Goal: Check status: Check status

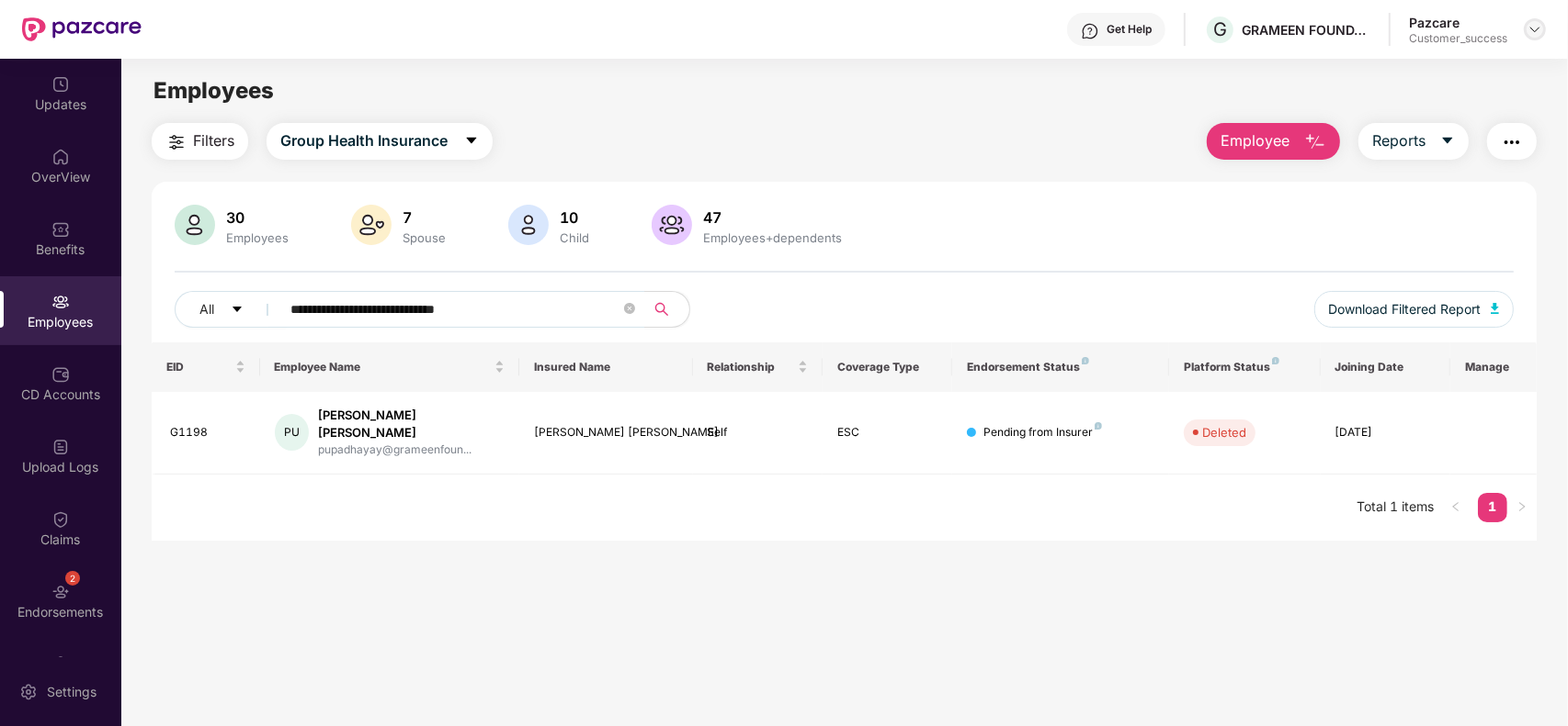
click at [1530, 25] on img at bounding box center [1535, 29] width 15 height 15
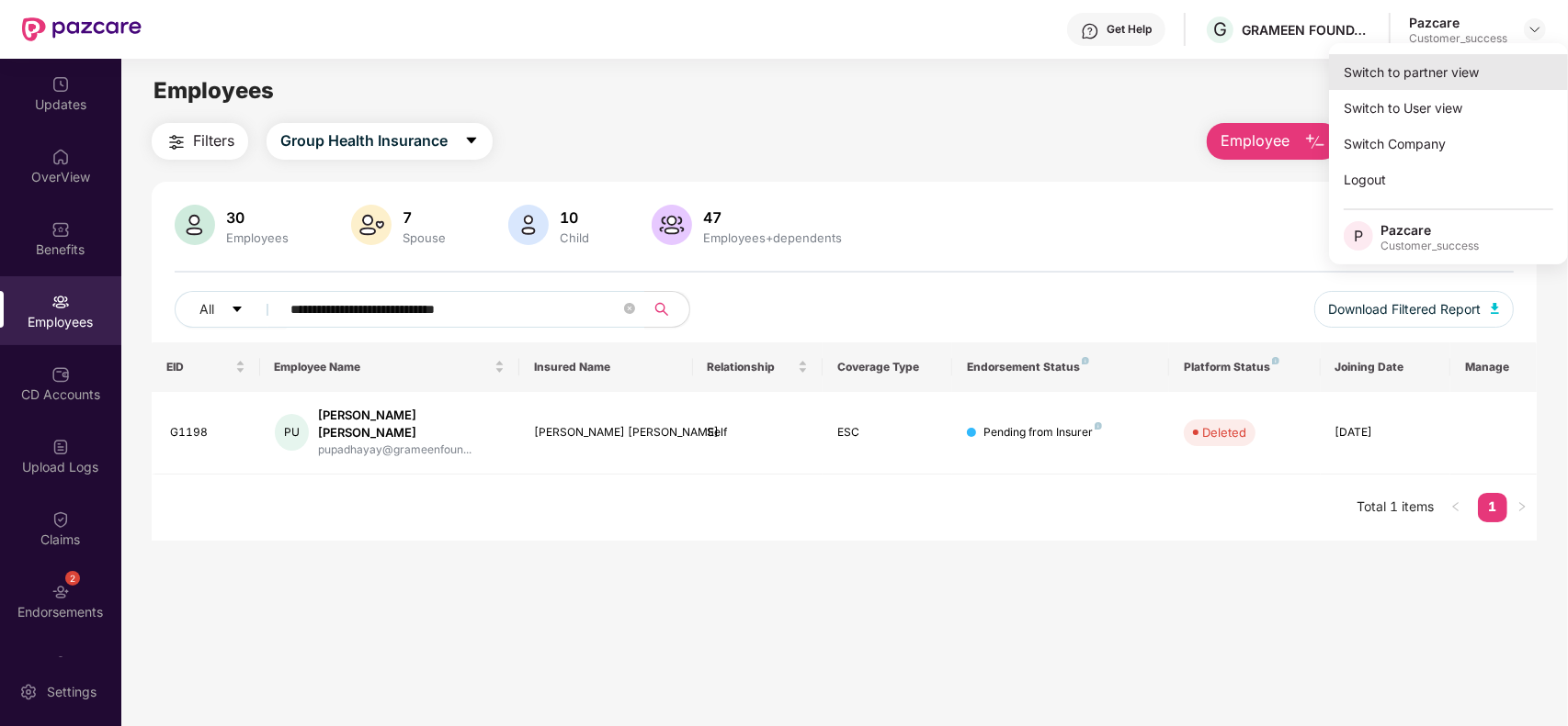
click at [1468, 65] on div "Switch to partner view" at bounding box center [1448, 72] width 239 height 35
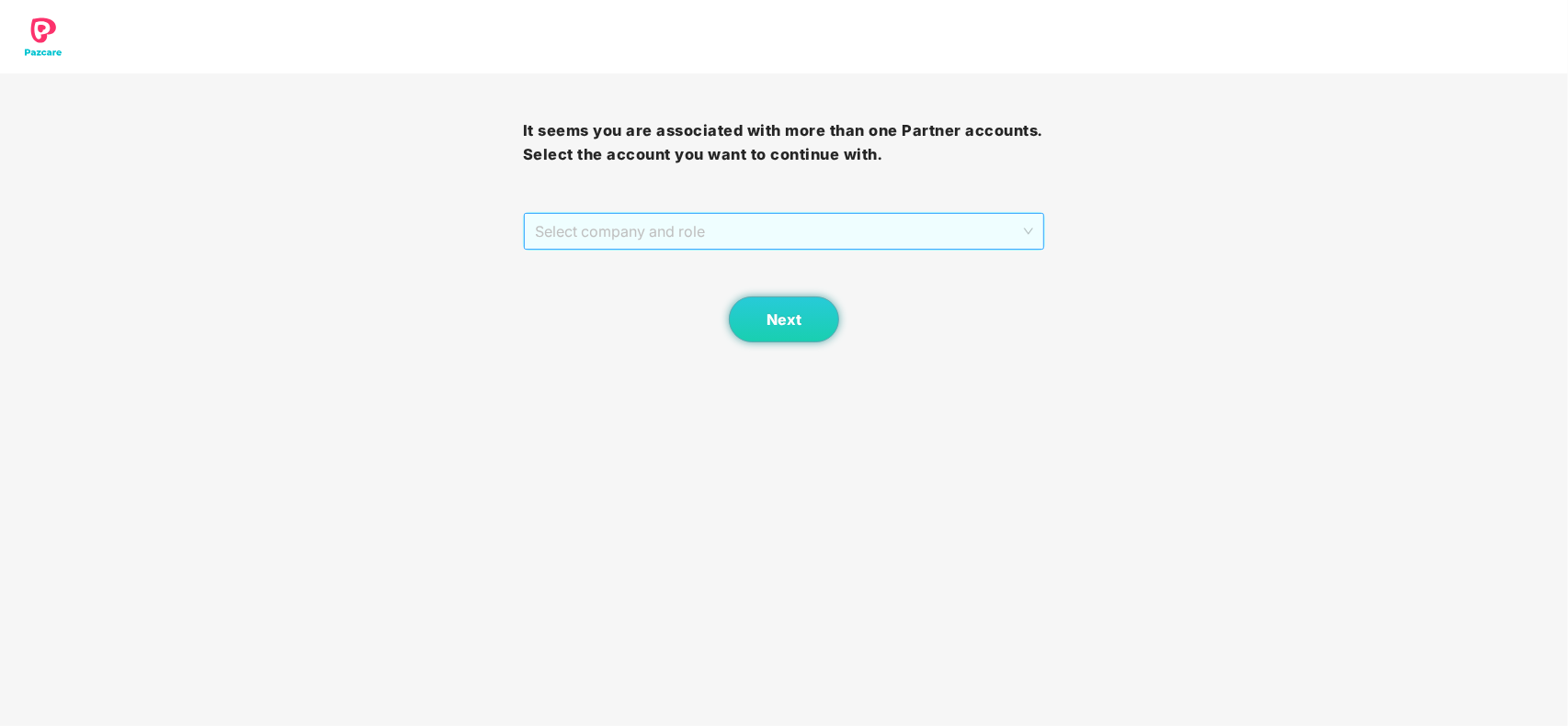
click at [785, 248] on span "Select company and role" at bounding box center [784, 231] width 499 height 34
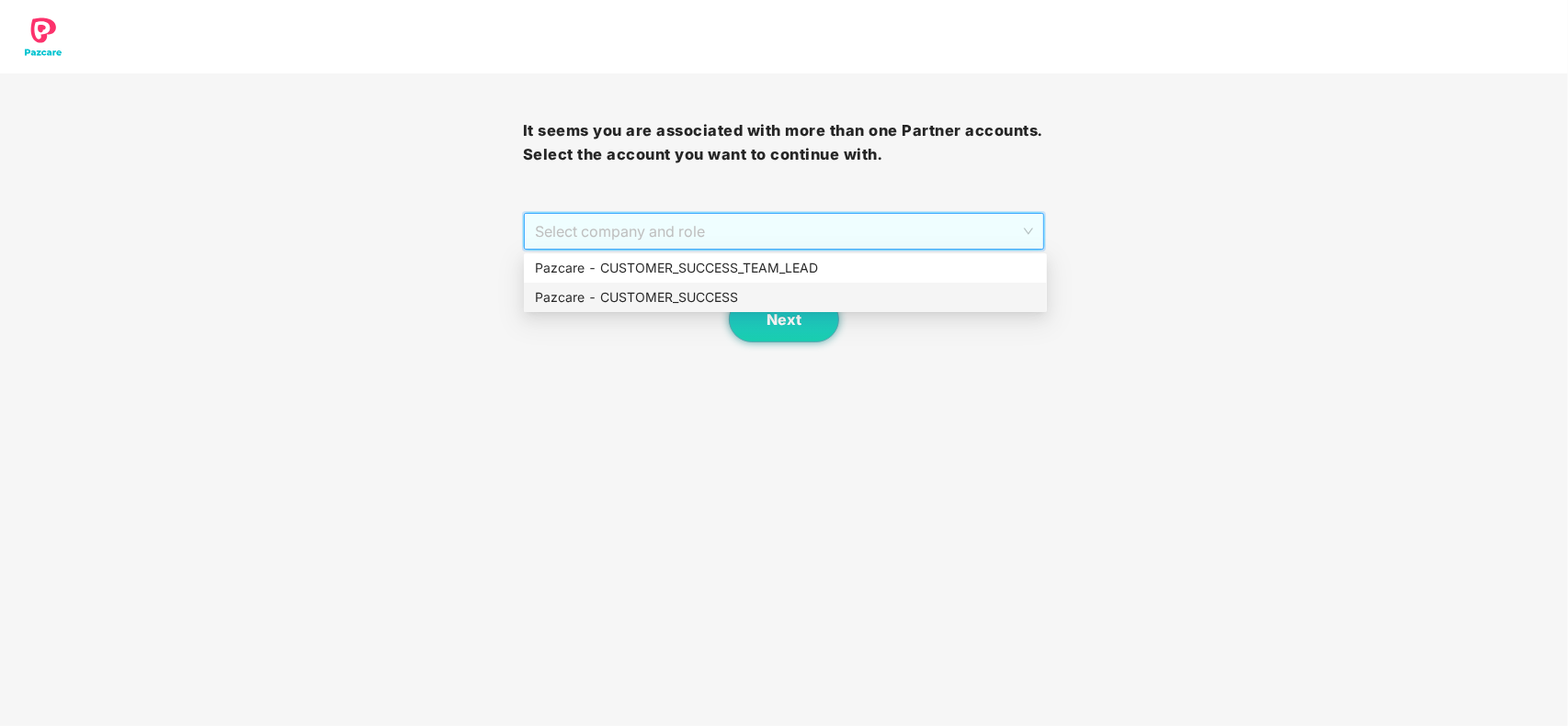
click at [710, 291] on div "Pazcare - CUSTOMER_SUCCESS" at bounding box center [784, 297] width 501 height 21
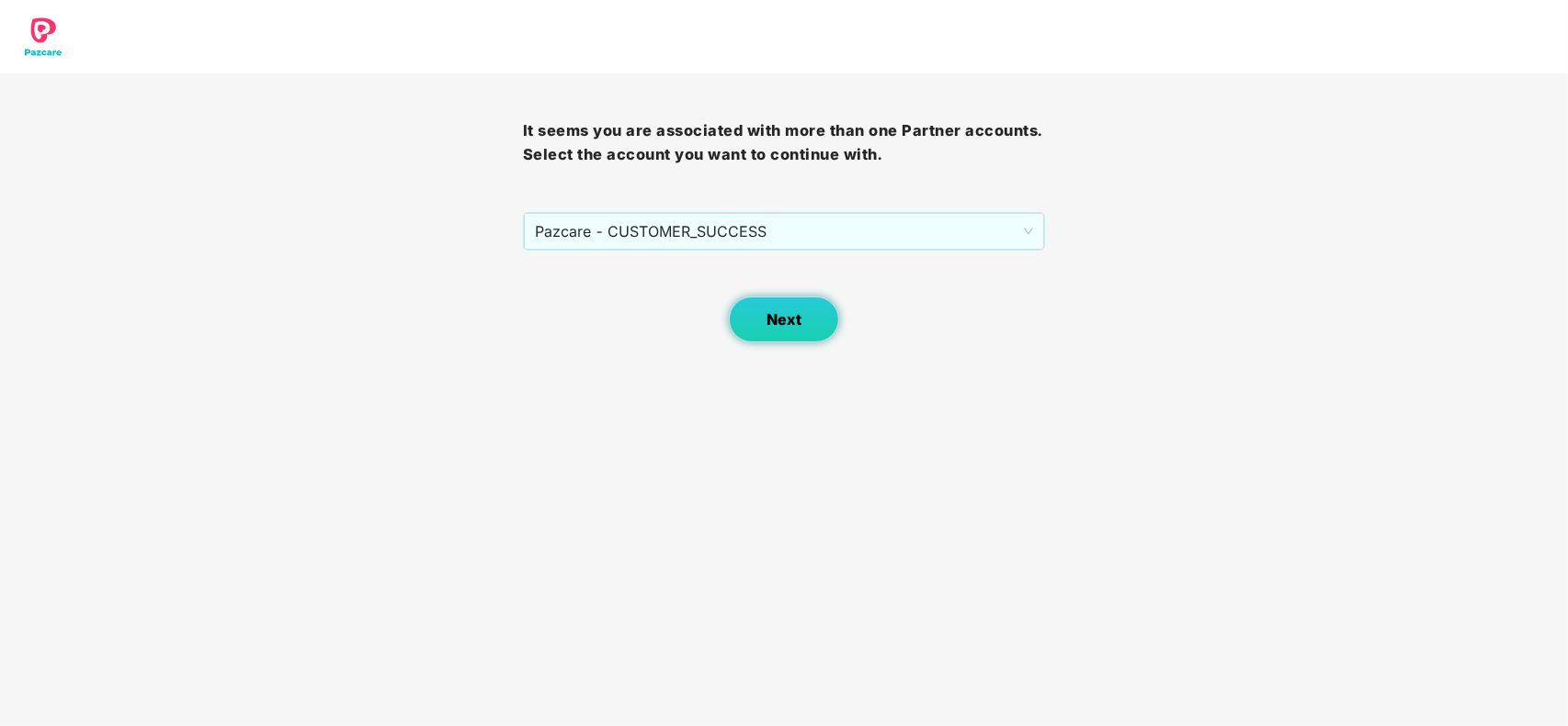
click at [788, 331] on button "Next" at bounding box center [784, 320] width 110 height 46
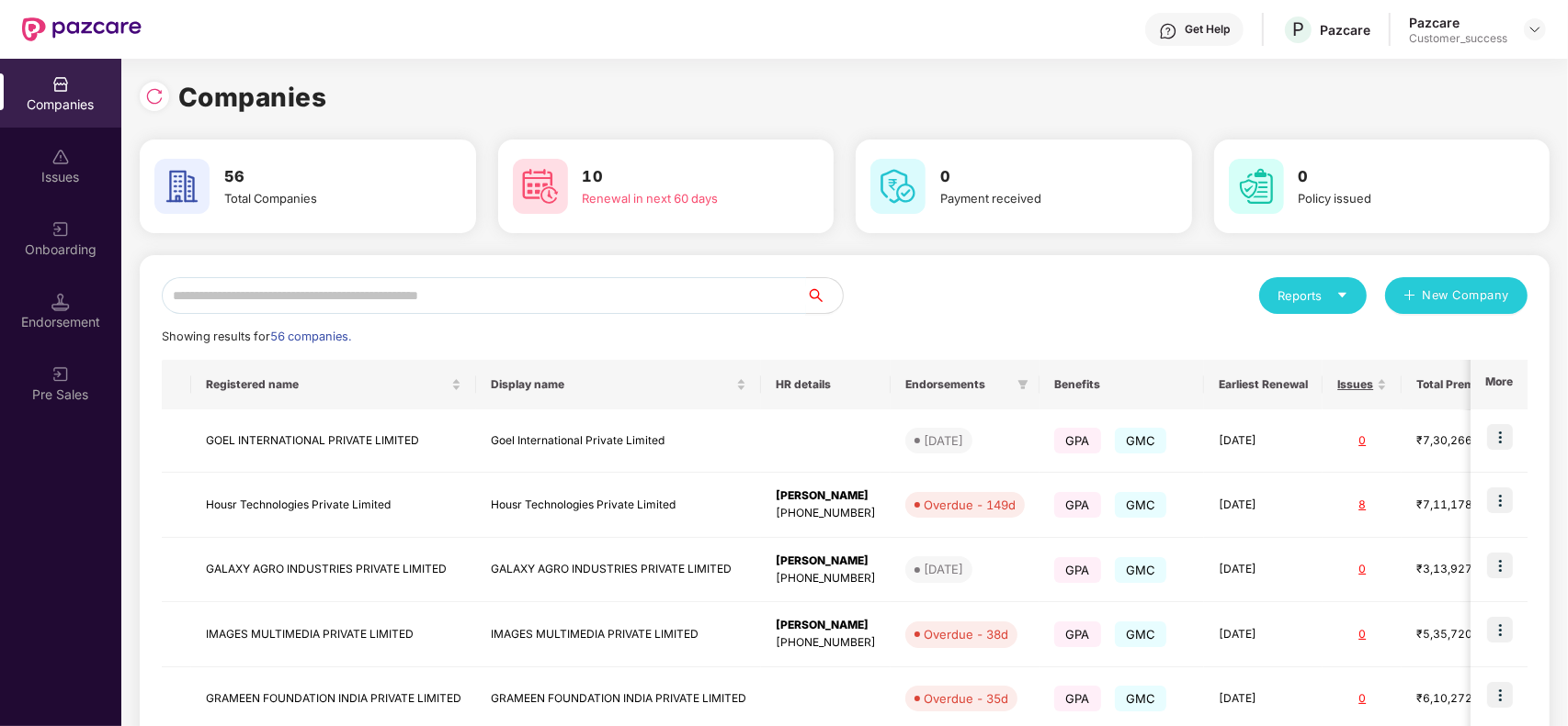
click at [602, 310] on input "text" at bounding box center [483, 295] width 644 height 36
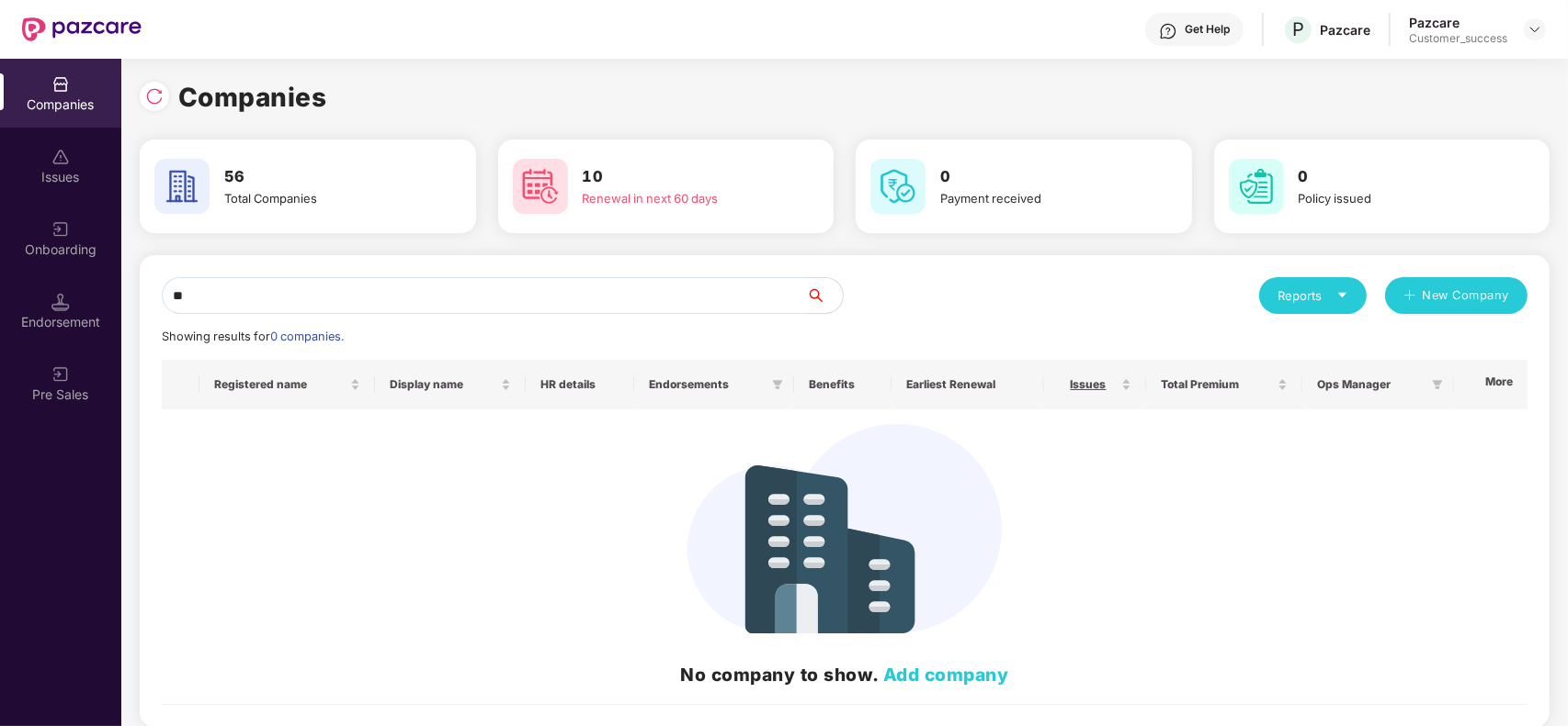
type input "*"
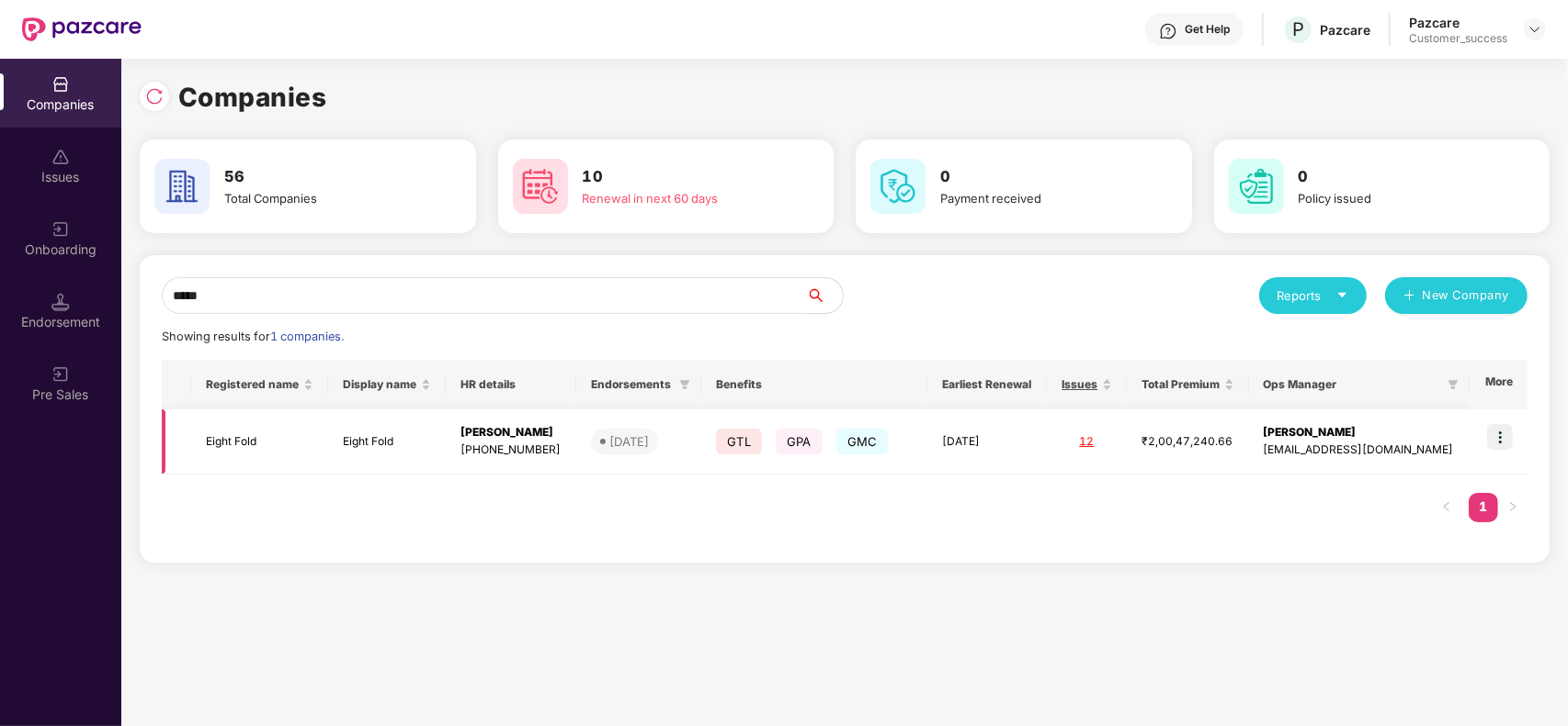
type input "*****"
click at [1491, 432] on img at bounding box center [1500, 437] width 26 height 26
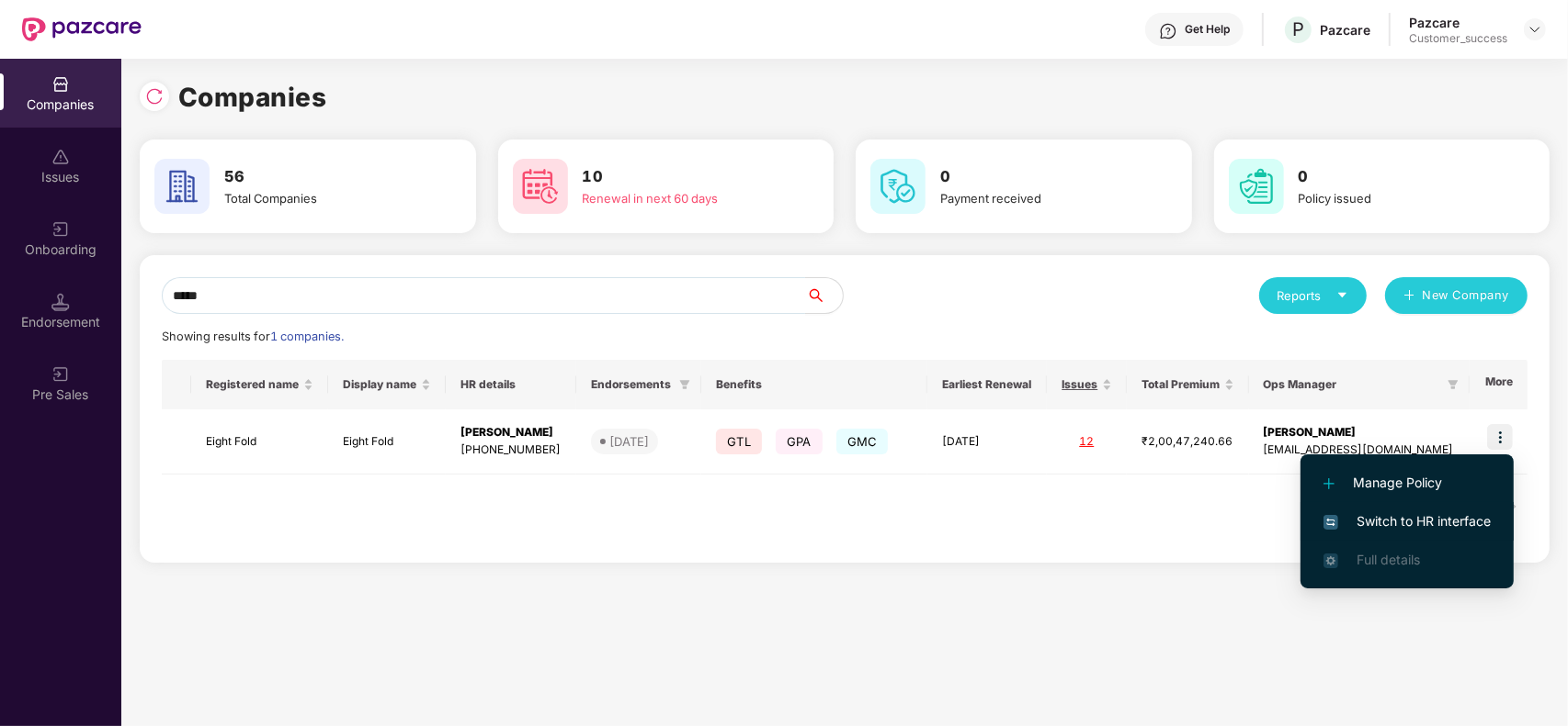
click at [1411, 518] on span "Switch to HR interface" at bounding box center [1407, 521] width 167 height 21
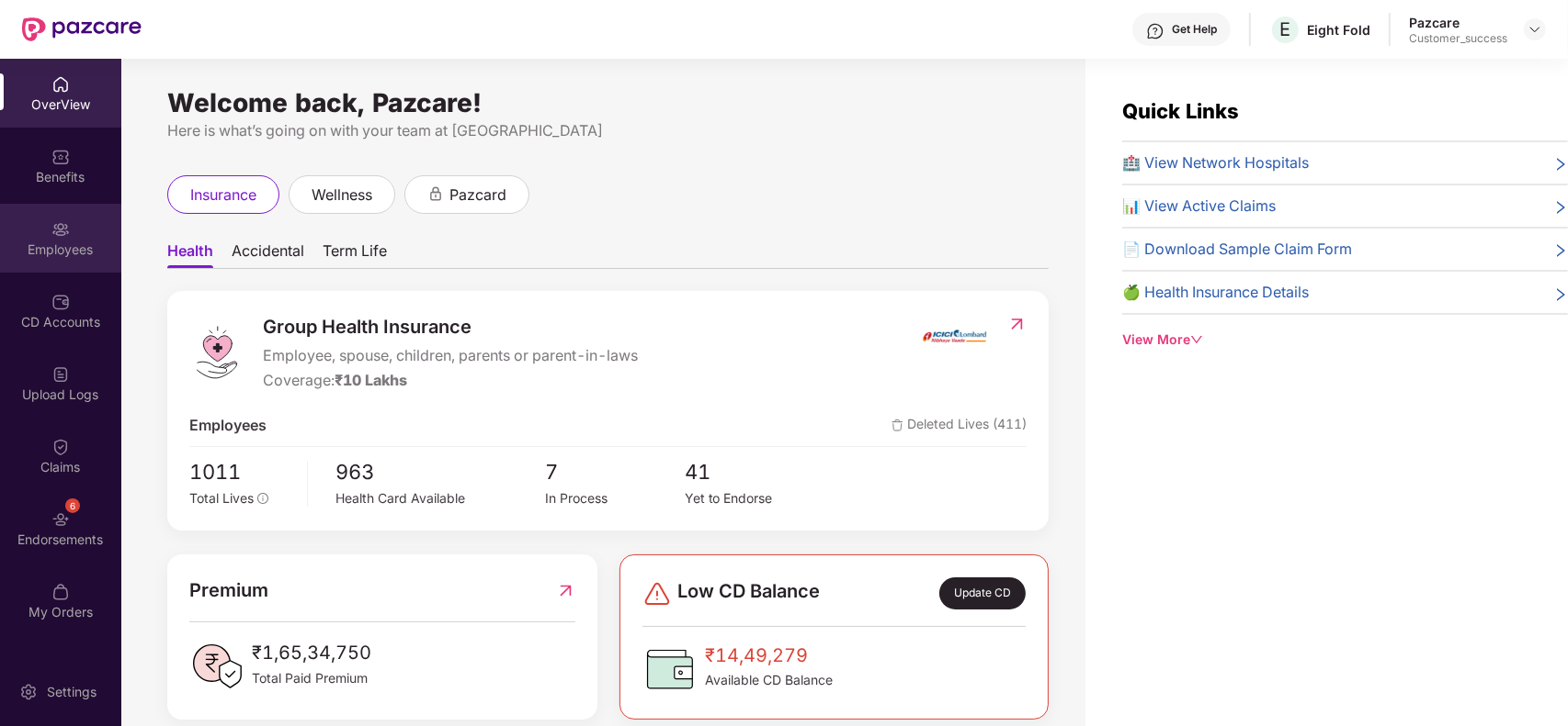
click at [43, 256] on div "Employees" at bounding box center [60, 250] width 121 height 19
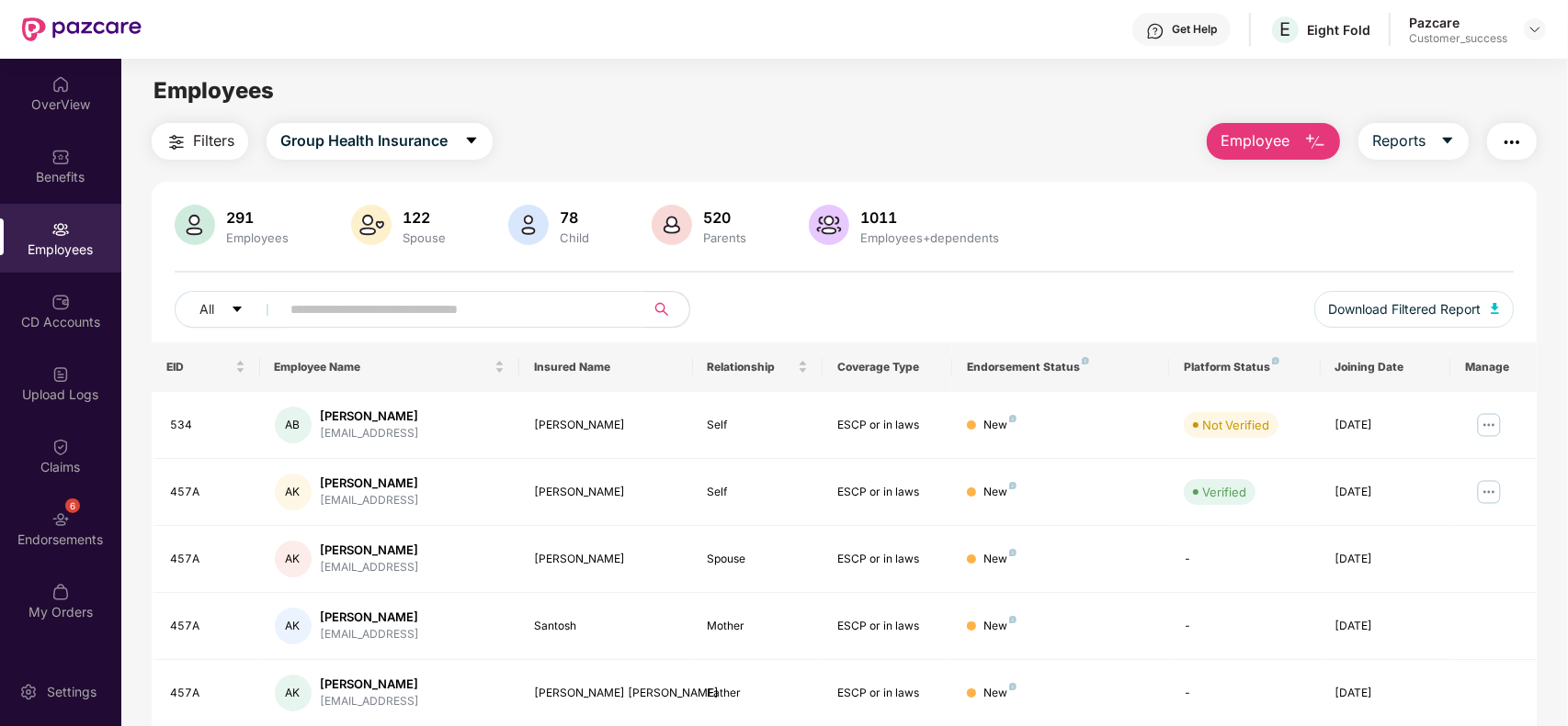
click at [455, 306] on input "text" at bounding box center [455, 310] width 330 height 28
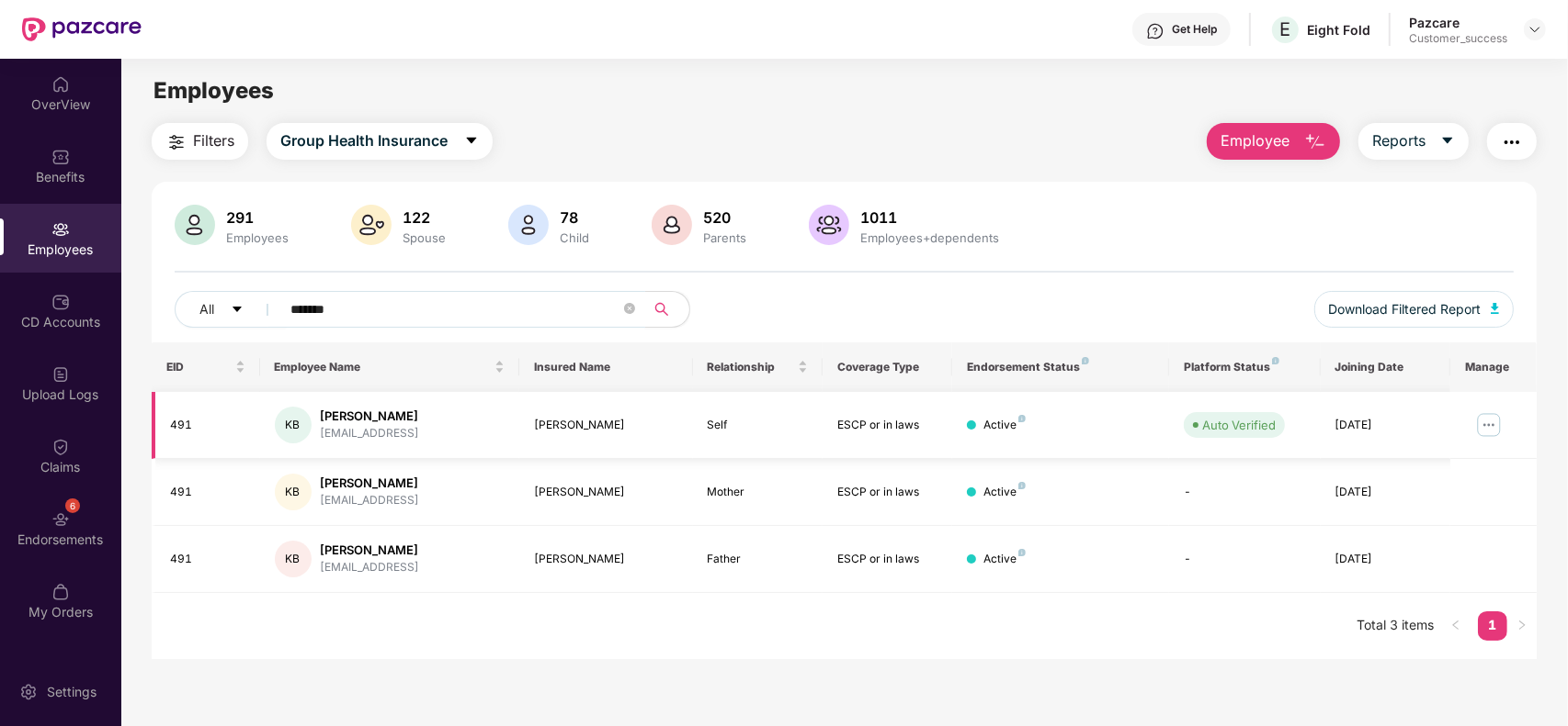
type input "*******"
click at [1489, 422] on img at bounding box center [1489, 425] width 30 height 30
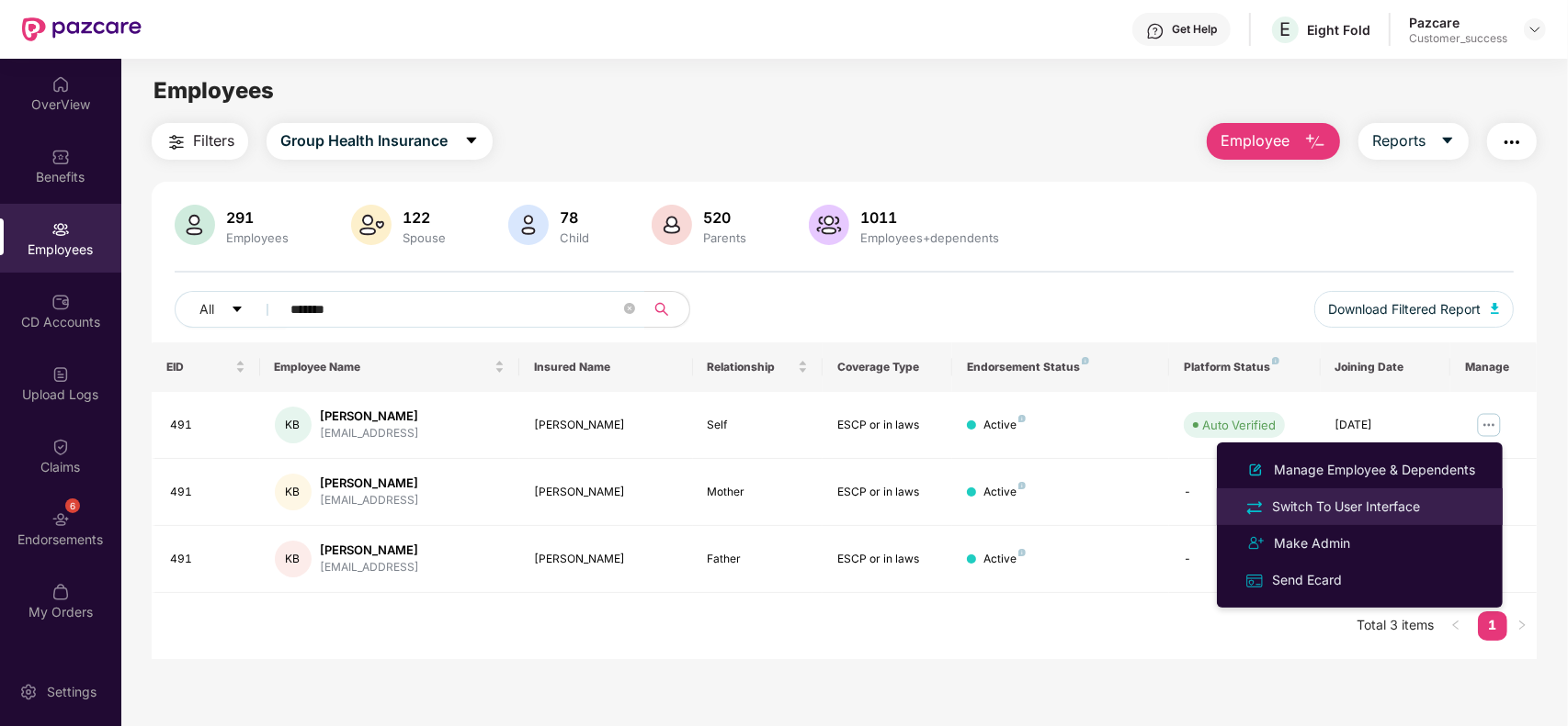
click at [1411, 504] on div "Switch To User Interface" at bounding box center [1346, 507] width 156 height 21
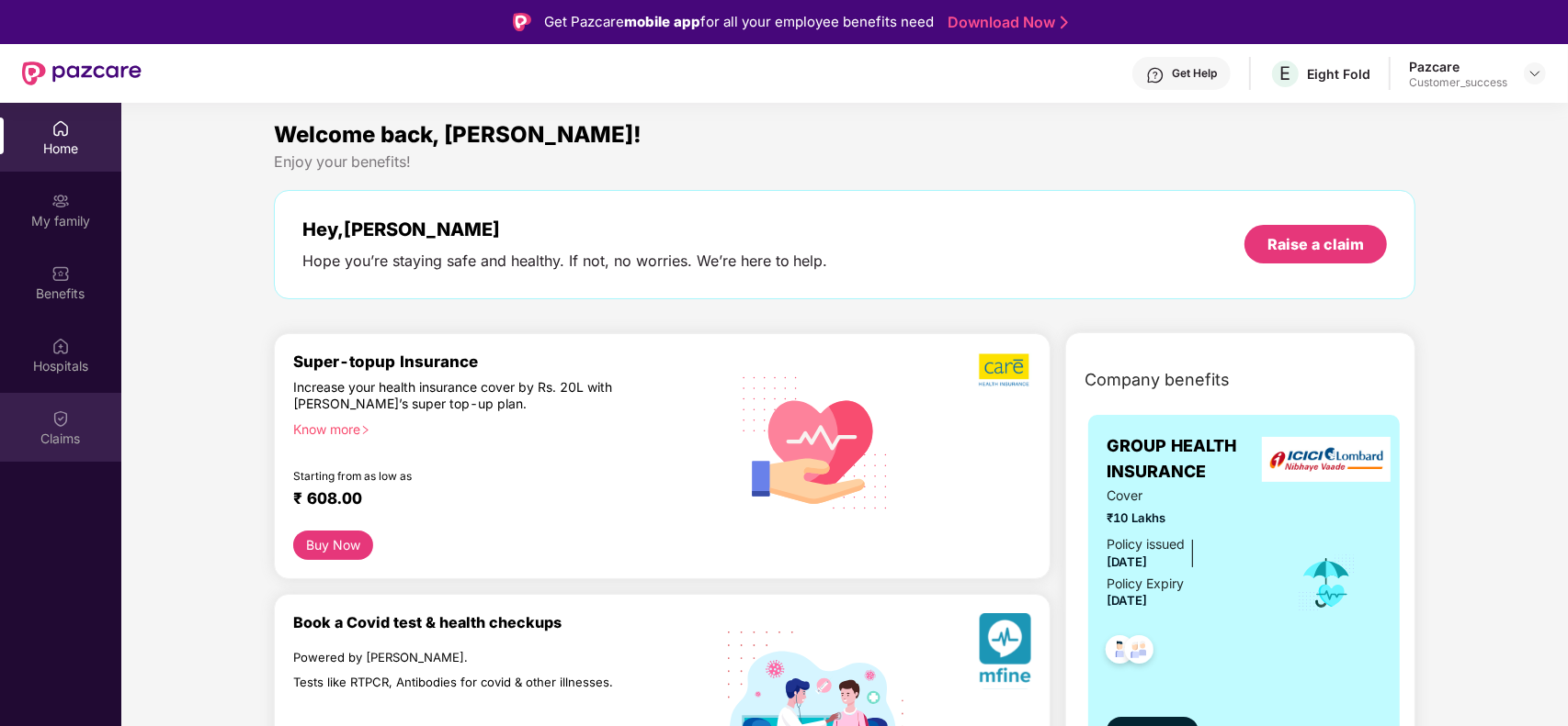
click at [46, 400] on div "Claims" at bounding box center [60, 428] width 121 height 69
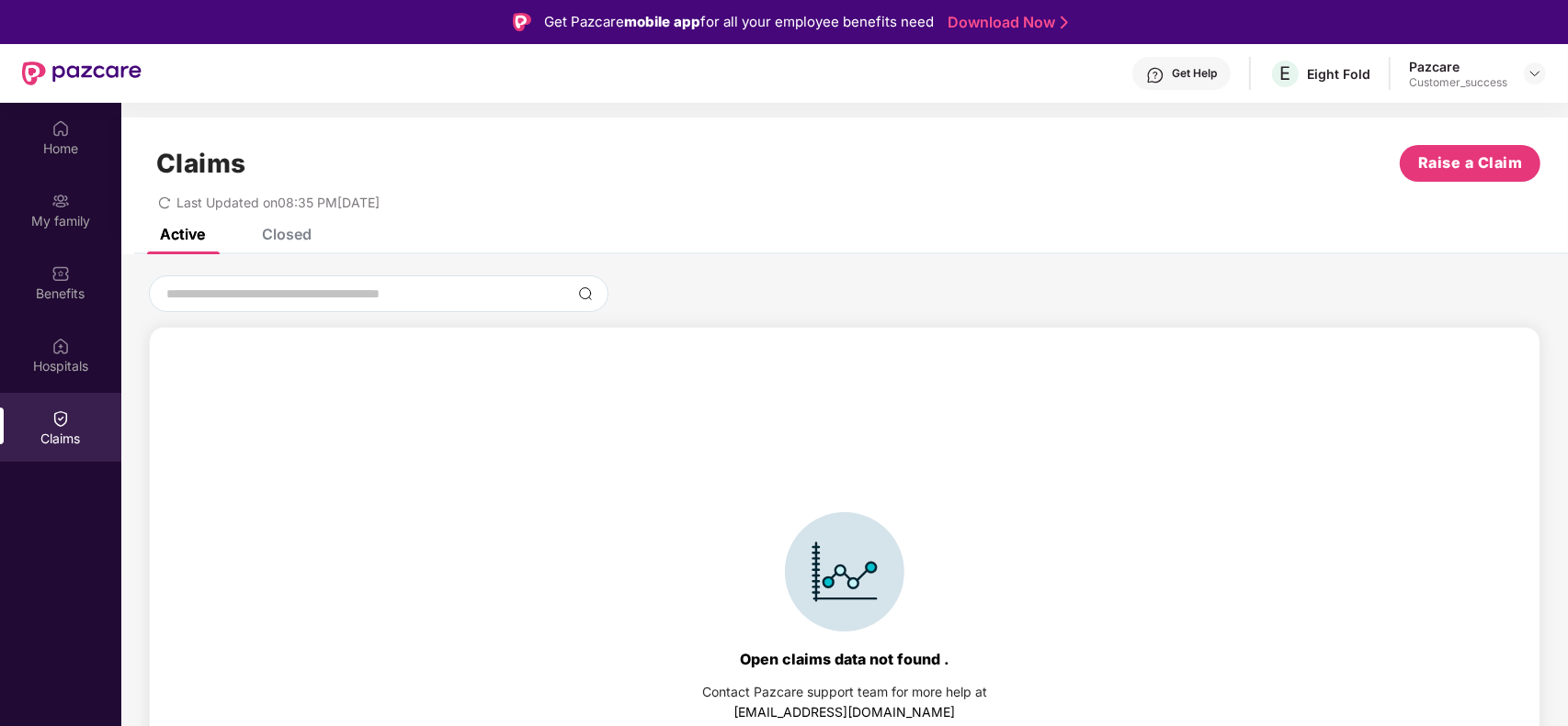
click at [284, 226] on div "Claims Raise a Claim Last Updated on 08:35 PM[DATE]" at bounding box center [845, 173] width 1447 height 111
click at [284, 235] on div "Closed" at bounding box center [286, 234] width 49 height 19
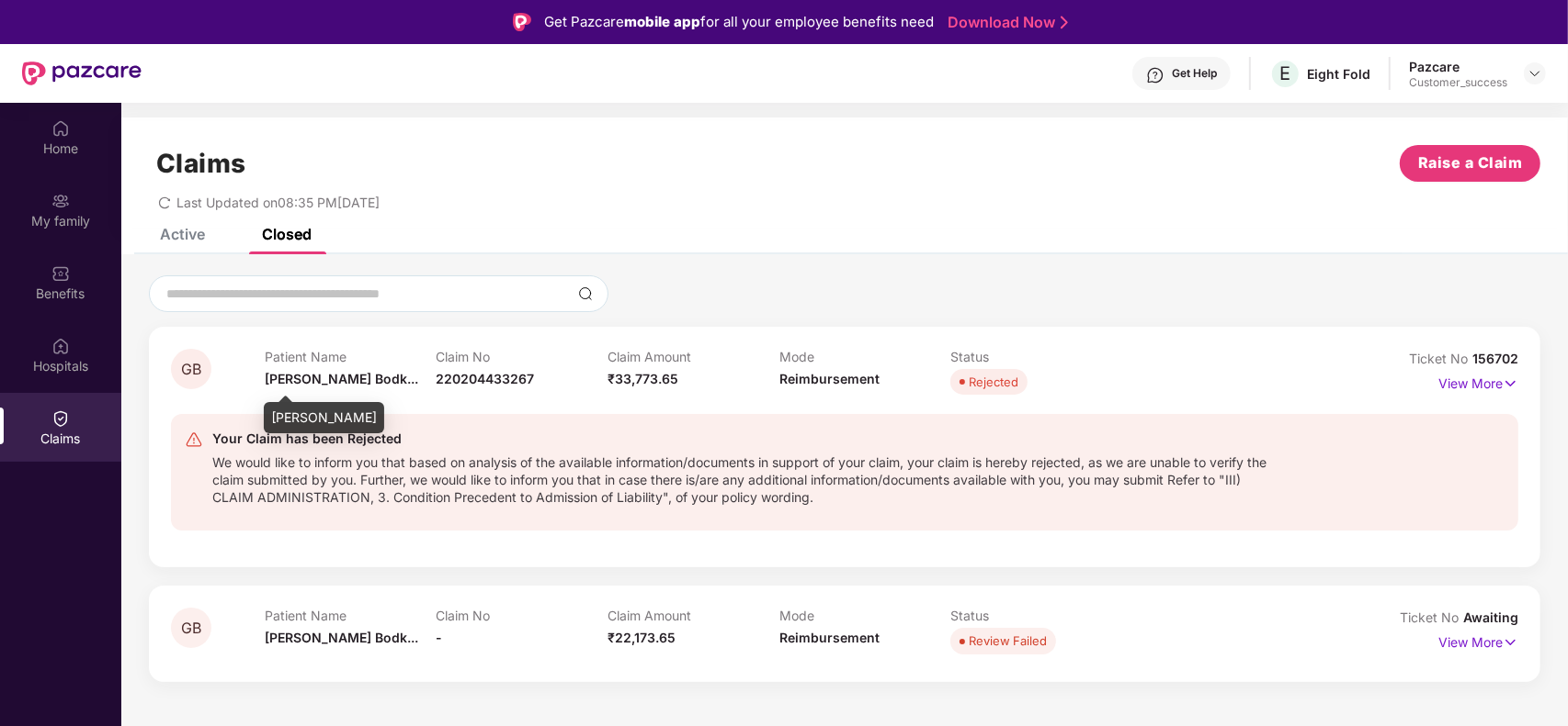
click at [310, 413] on div "[PERSON_NAME]" at bounding box center [324, 418] width 120 height 31
click at [1479, 389] on p "View More" at bounding box center [1477, 381] width 80 height 25
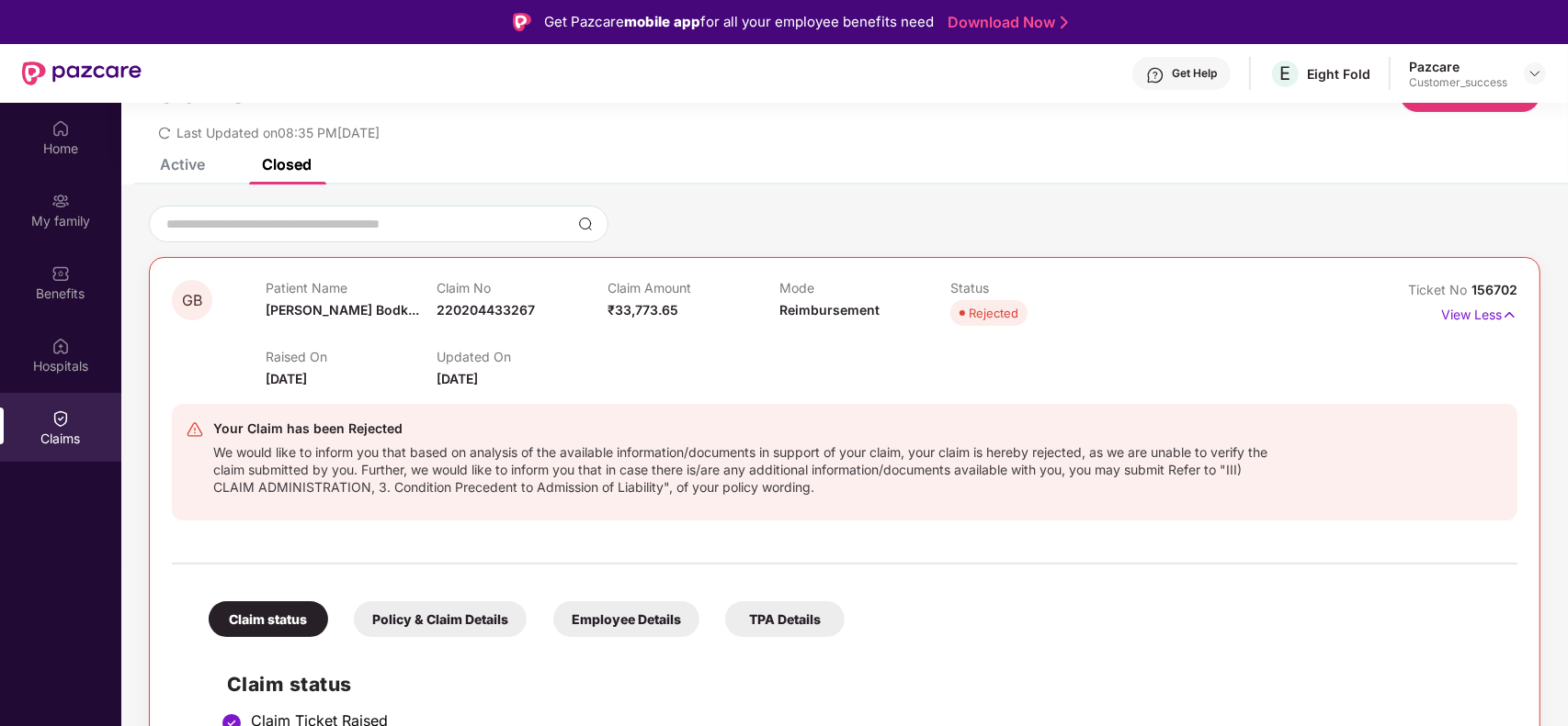
scroll to position [79, 0]
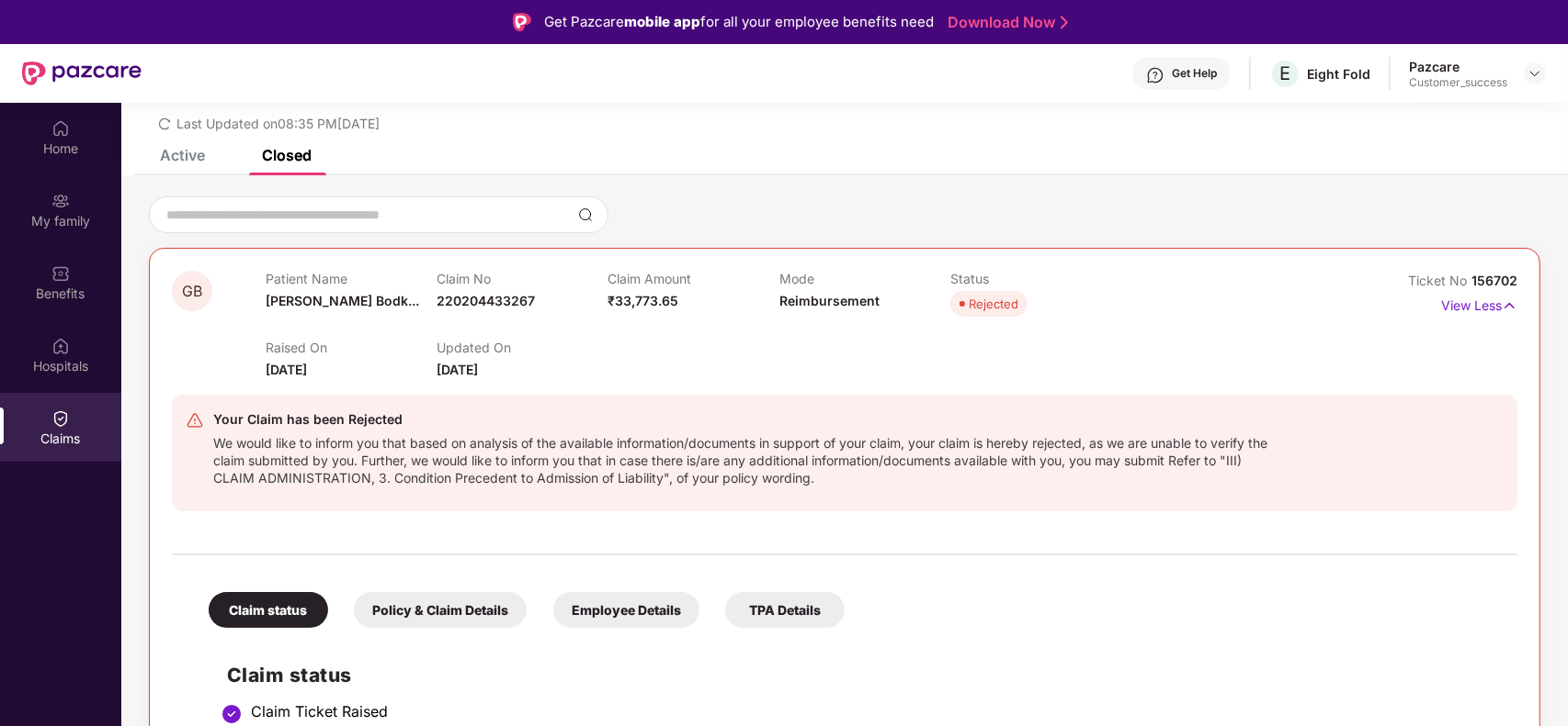
click at [786, 476] on div "We would like to inform you that based on analysis of the available information…" at bounding box center [749, 458] width 1071 height 56
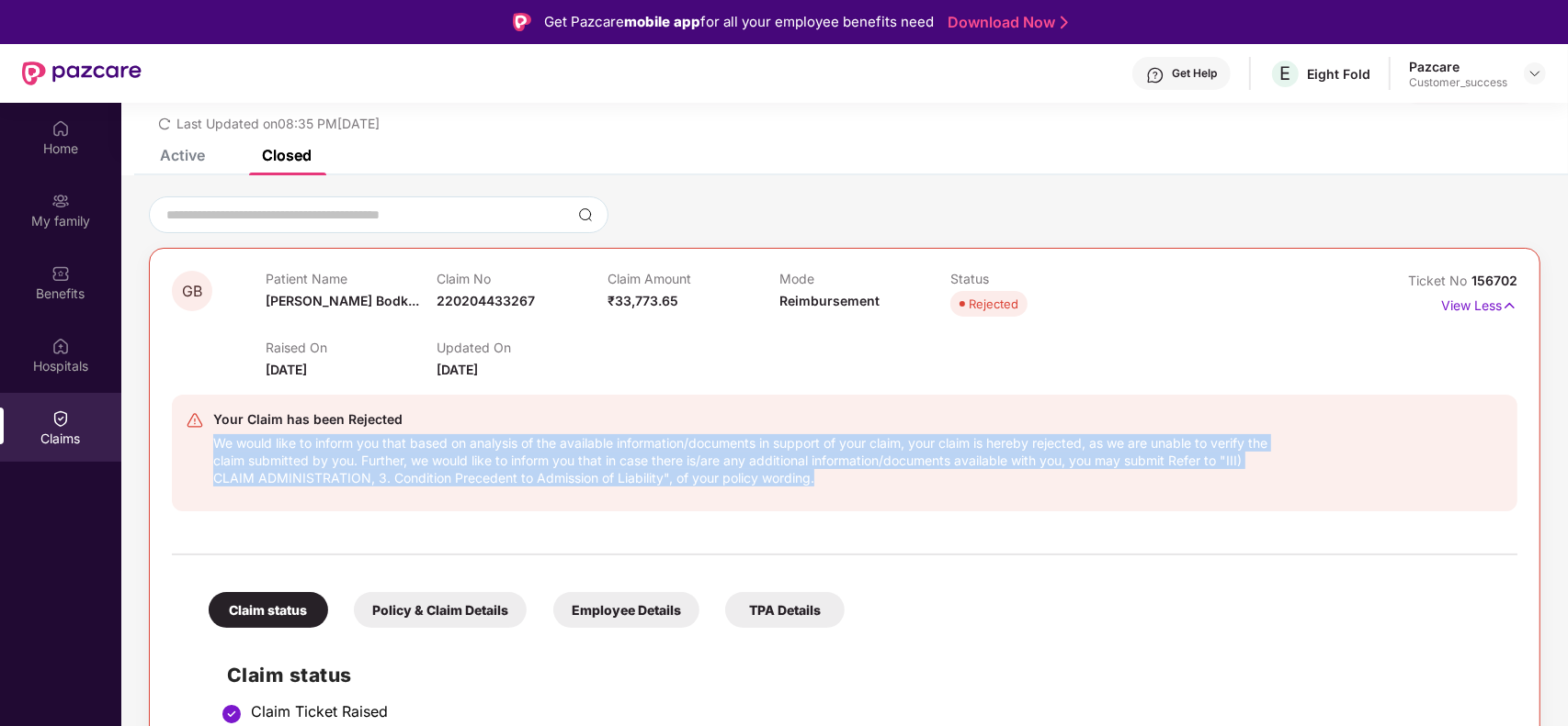
drag, startPoint x: 786, startPoint y: 476, endPoint x: 697, endPoint y: 446, distance: 93.9
click at [697, 446] on div "We would like to inform you that based on analysis of the available information…" at bounding box center [749, 458] width 1071 height 56
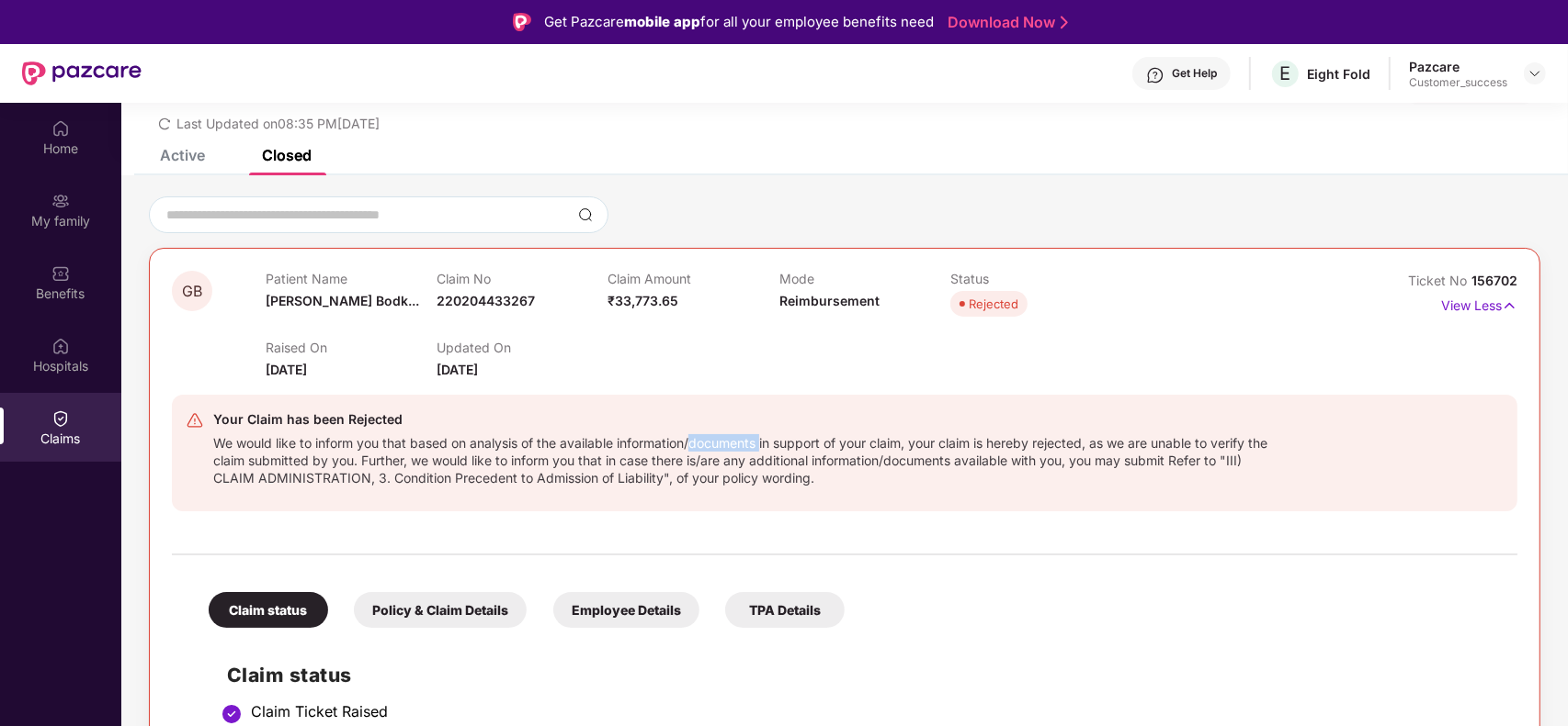
click at [697, 446] on div "We would like to inform you that based on analysis of the available information…" at bounding box center [749, 458] width 1071 height 56
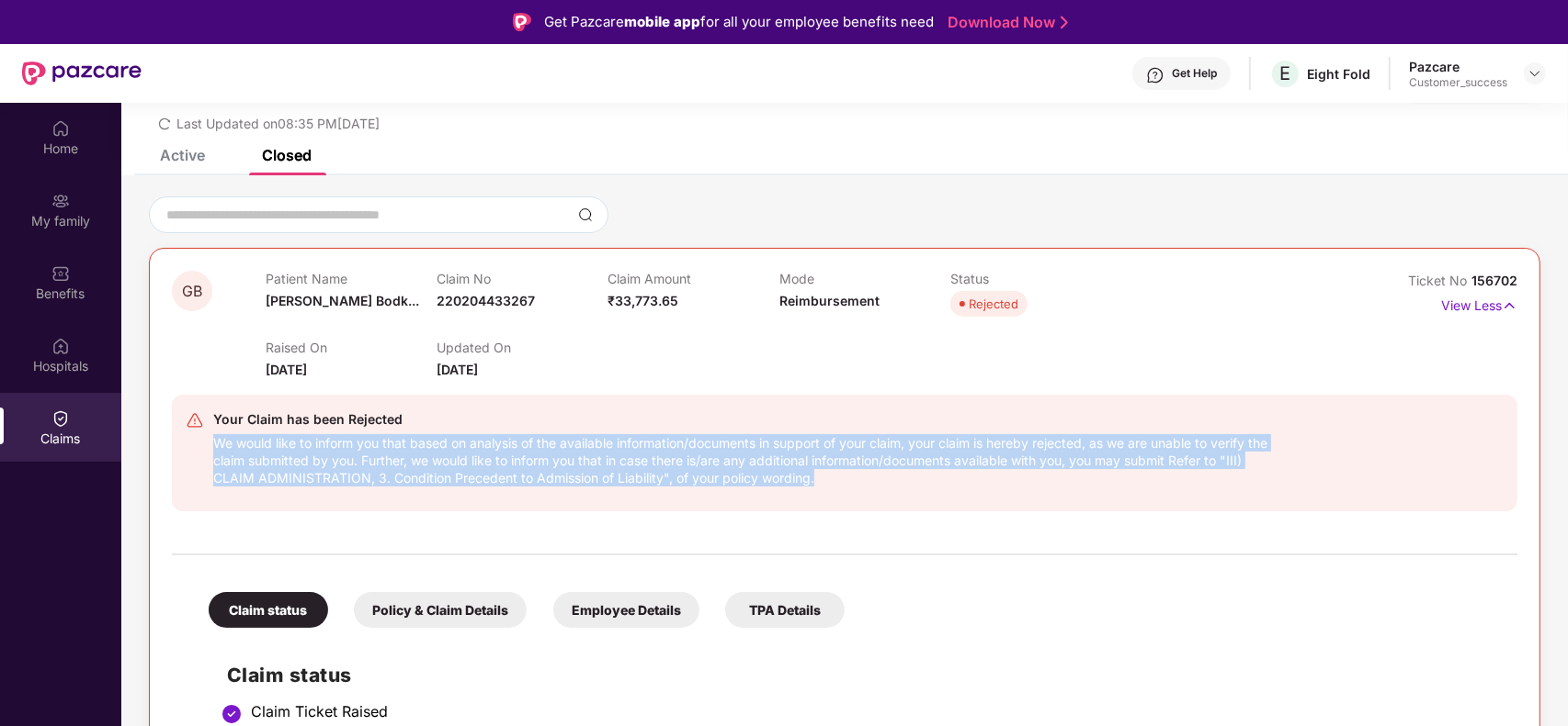
drag, startPoint x: 697, startPoint y: 446, endPoint x: 697, endPoint y: 473, distance: 27.0
click at [697, 473] on div "We would like to inform you that based on analysis of the available information…" at bounding box center [749, 458] width 1071 height 56
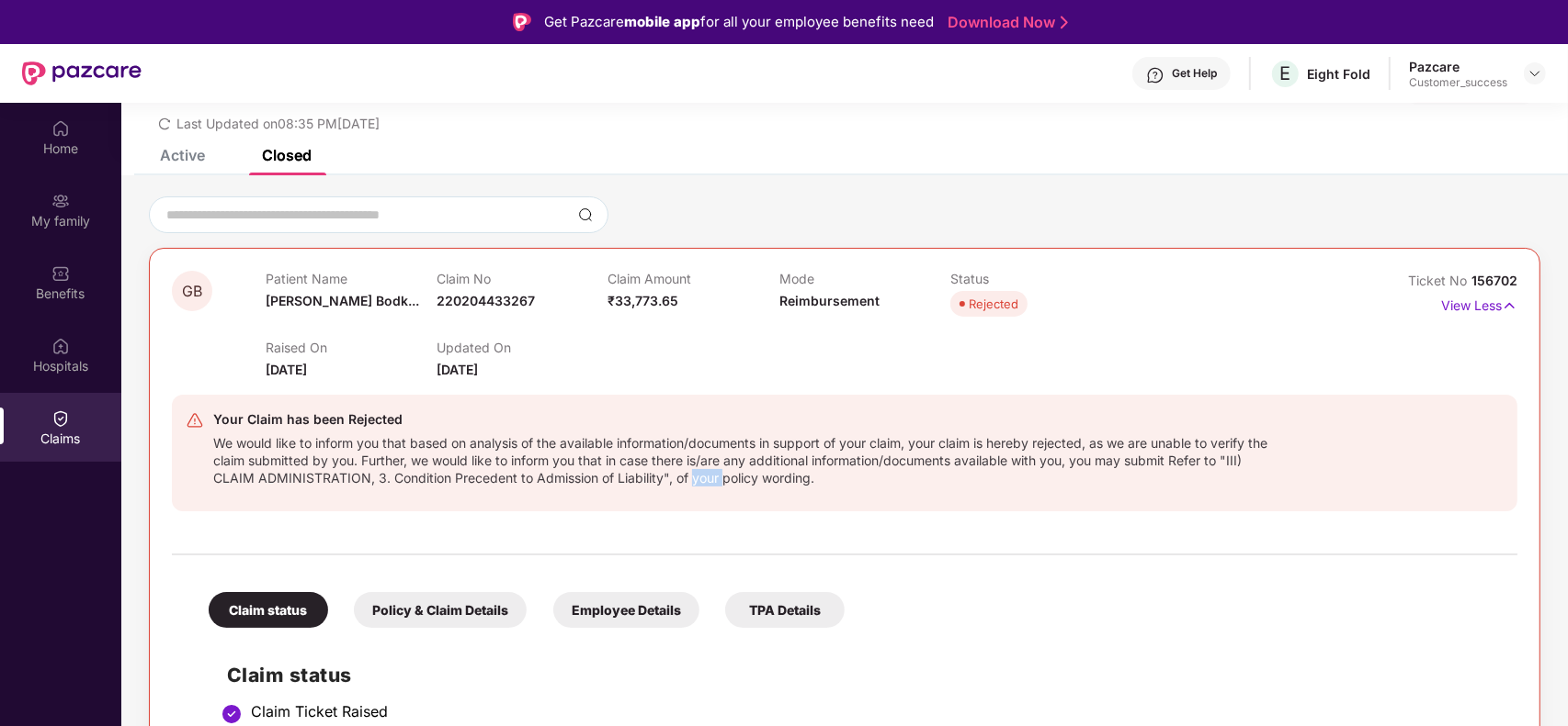
click at [697, 473] on div "We would like to inform you that based on analysis of the available information…" at bounding box center [749, 458] width 1071 height 56
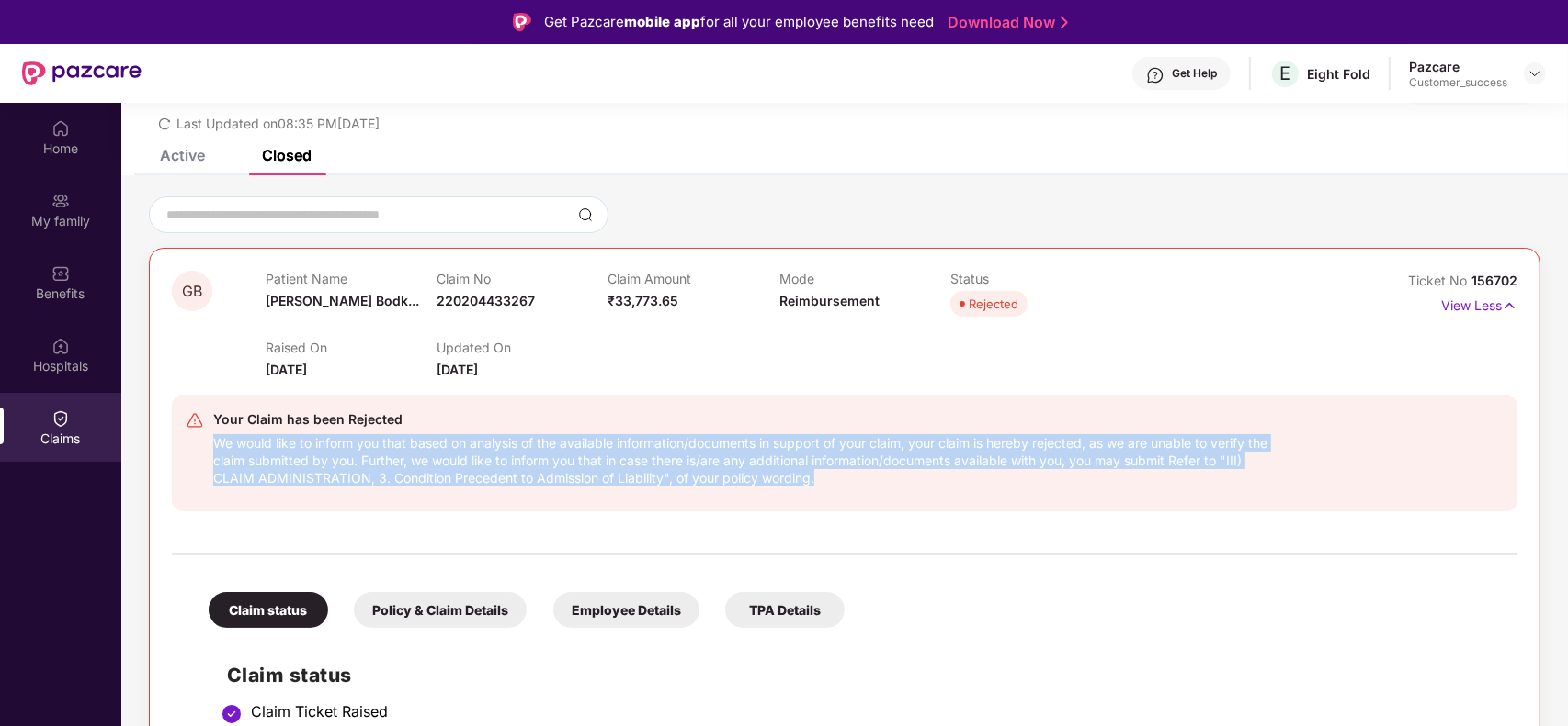
click at [697, 473] on div "We would like to inform you that based on analysis of the available information…" at bounding box center [749, 458] width 1071 height 56
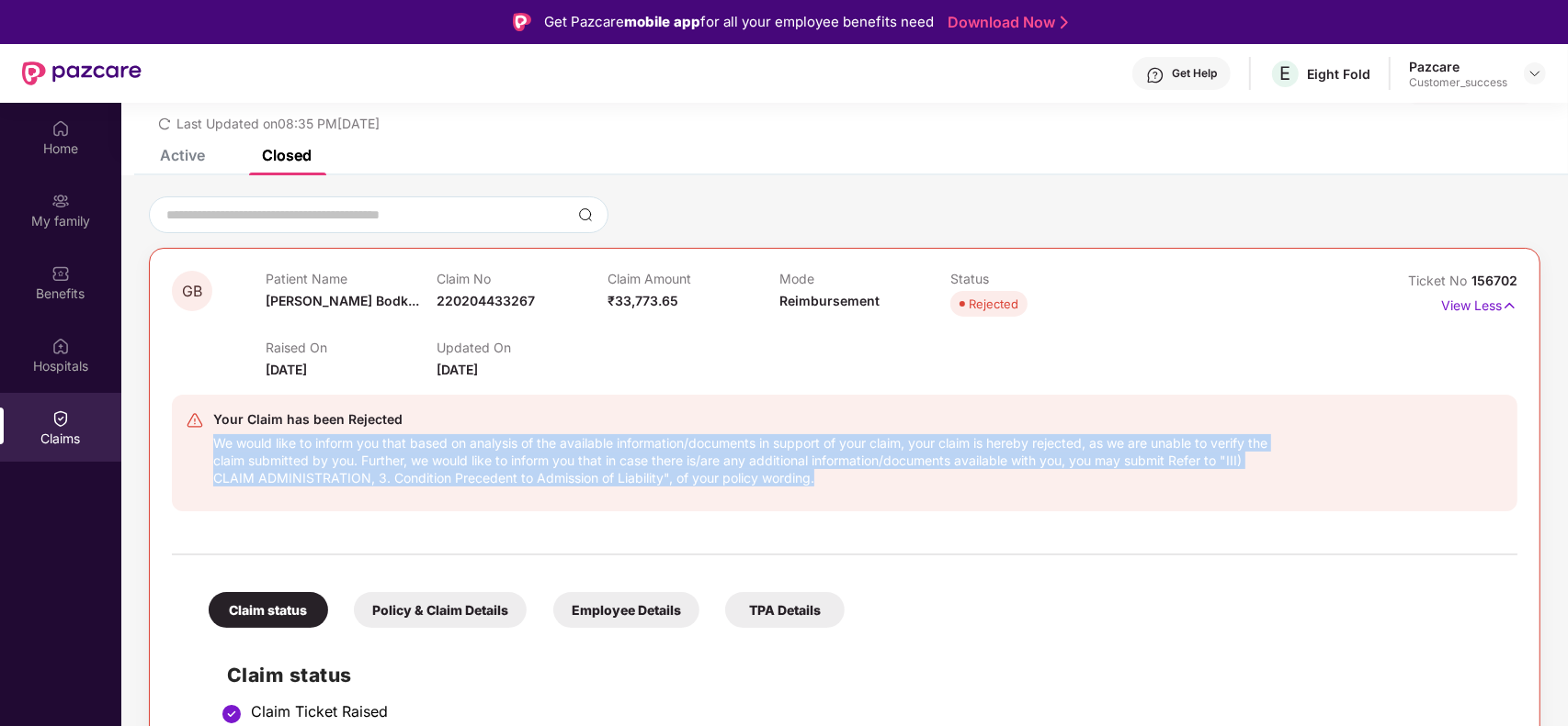
click at [697, 473] on div "We would like to inform you that based on analysis of the available information…" at bounding box center [749, 458] width 1071 height 56
drag, startPoint x: 697, startPoint y: 473, endPoint x: 692, endPoint y: 442, distance: 31.4
click at [692, 442] on div "We would like to inform you that based on analysis of the available information…" at bounding box center [749, 458] width 1071 height 56
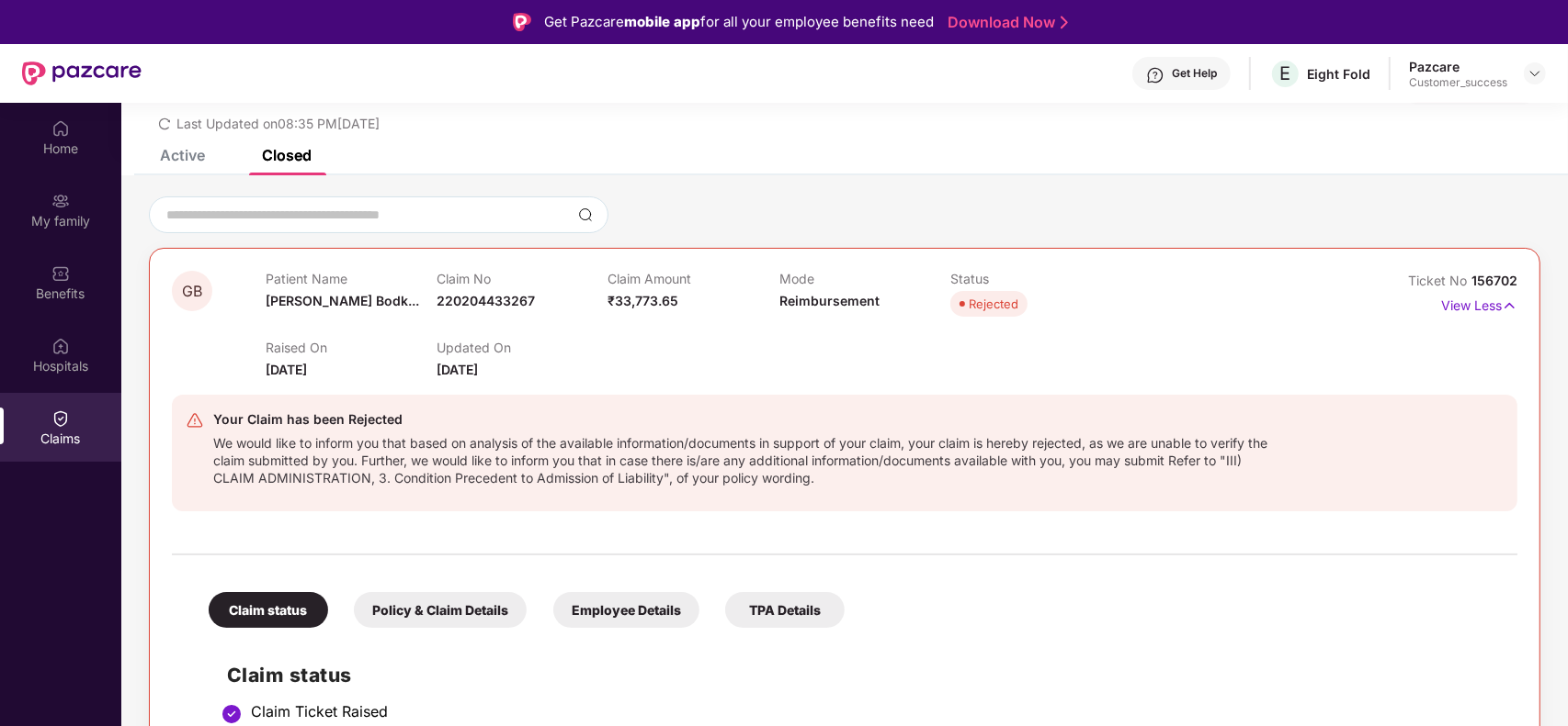
click at [692, 442] on div "We would like to inform you that based on analysis of the available information…" at bounding box center [749, 458] width 1071 height 56
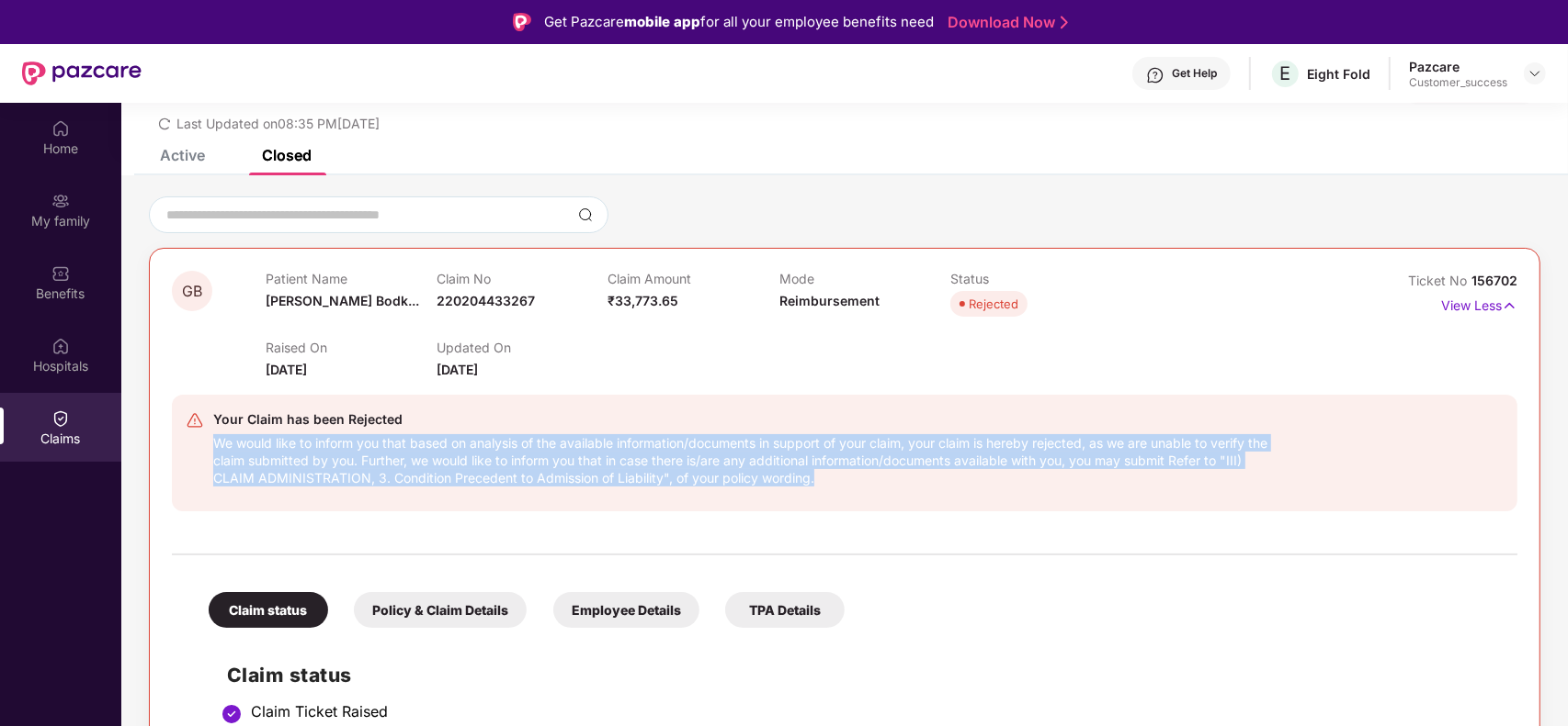
click at [692, 442] on div "We would like to inform you that based on analysis of the available information…" at bounding box center [749, 458] width 1071 height 56
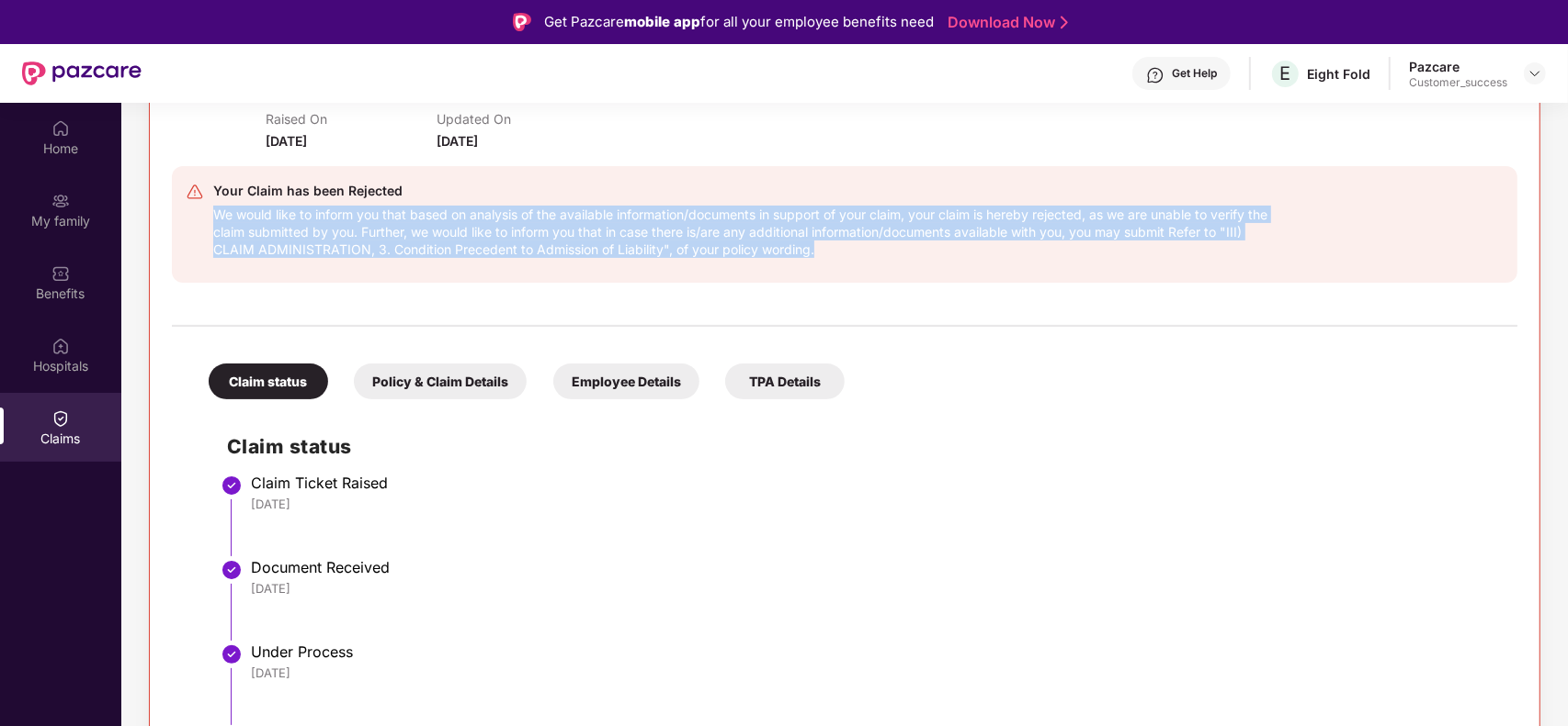
scroll to position [0, 0]
